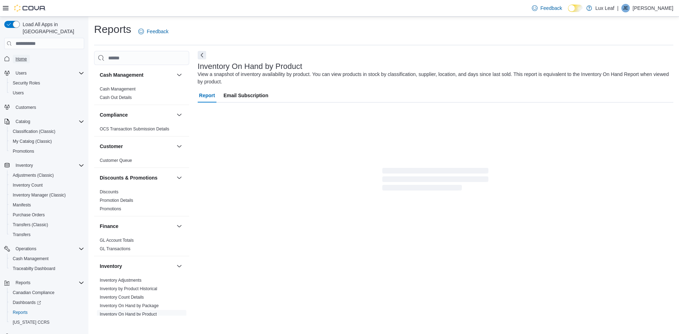
click at [28, 55] on link "Home" at bounding box center [21, 59] width 17 height 8
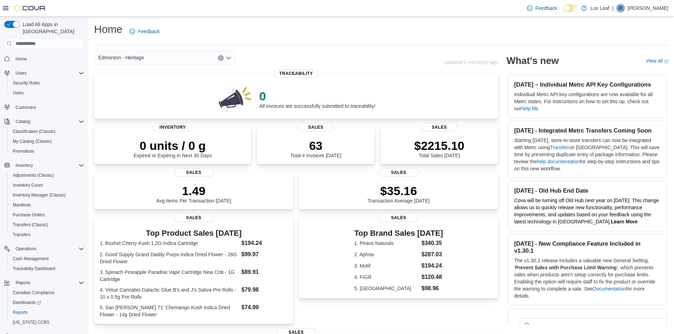
click at [225, 57] on div "Edmonton - Heritage" at bounding box center [164, 58] width 141 height 14
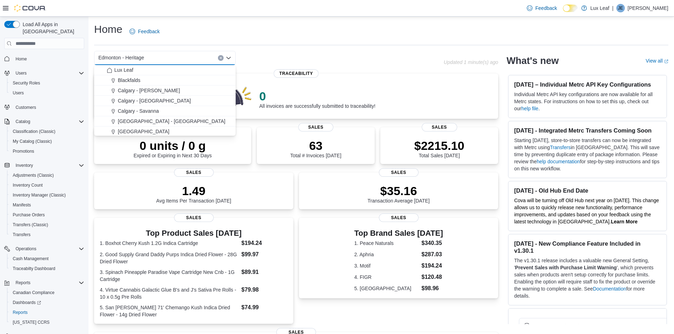
click at [228, 57] on icon "Close list of options" at bounding box center [229, 58] width 6 height 6
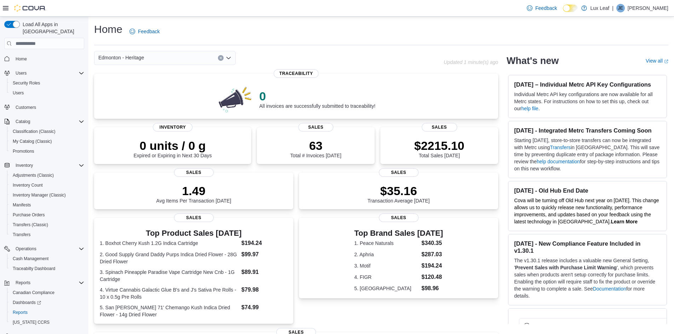
click at [228, 57] on icon "Open list of options" at bounding box center [229, 58] width 6 height 6
click at [226, 58] on icon "Open list of options" at bounding box center [229, 58] width 6 height 6
click at [229, 57] on icon "Open list of options" at bounding box center [229, 58] width 6 height 6
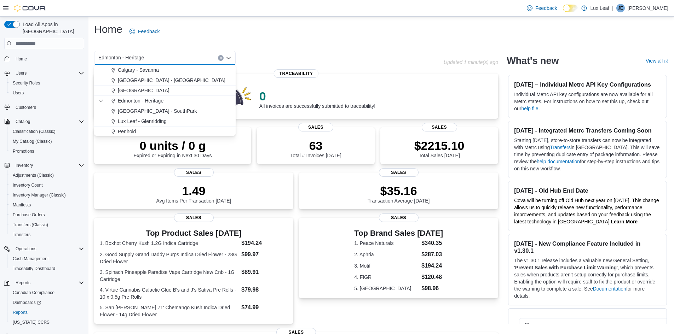
scroll to position [63, 0]
click at [165, 90] on span "[GEOGRAPHIC_DATA] - SouthPark" at bounding box center [157, 89] width 79 height 7
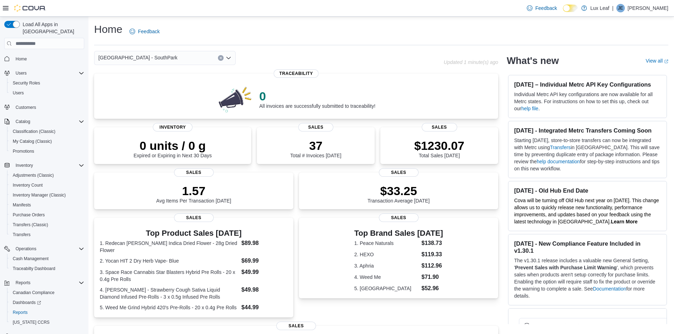
click at [229, 60] on icon "Open list of options" at bounding box center [229, 58] width 6 height 6
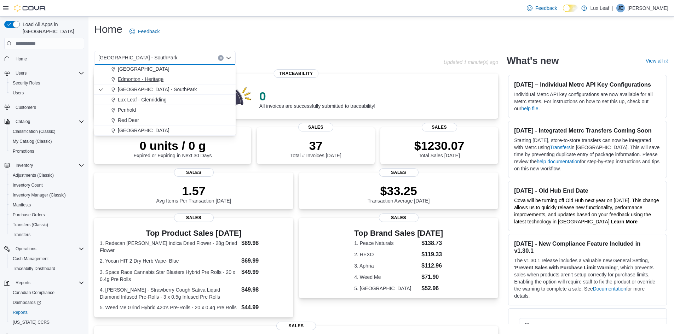
click at [163, 79] on span "Edmonton - Heritage" at bounding box center [141, 79] width 46 height 7
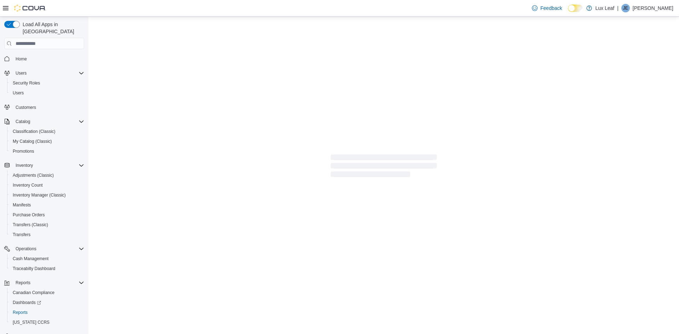
click at [35, 54] on span "Home" at bounding box center [48, 58] width 71 height 9
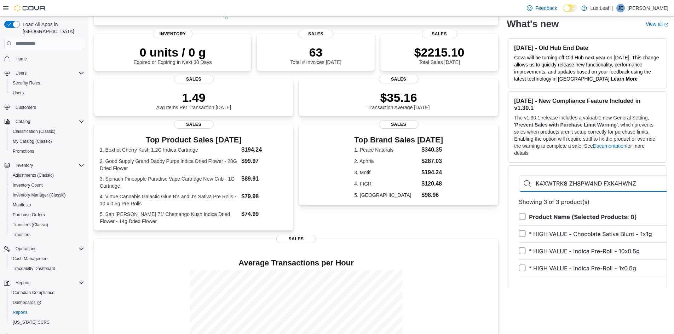
scroll to position [76, 0]
